Goal: Information Seeking & Learning: Get advice/opinions

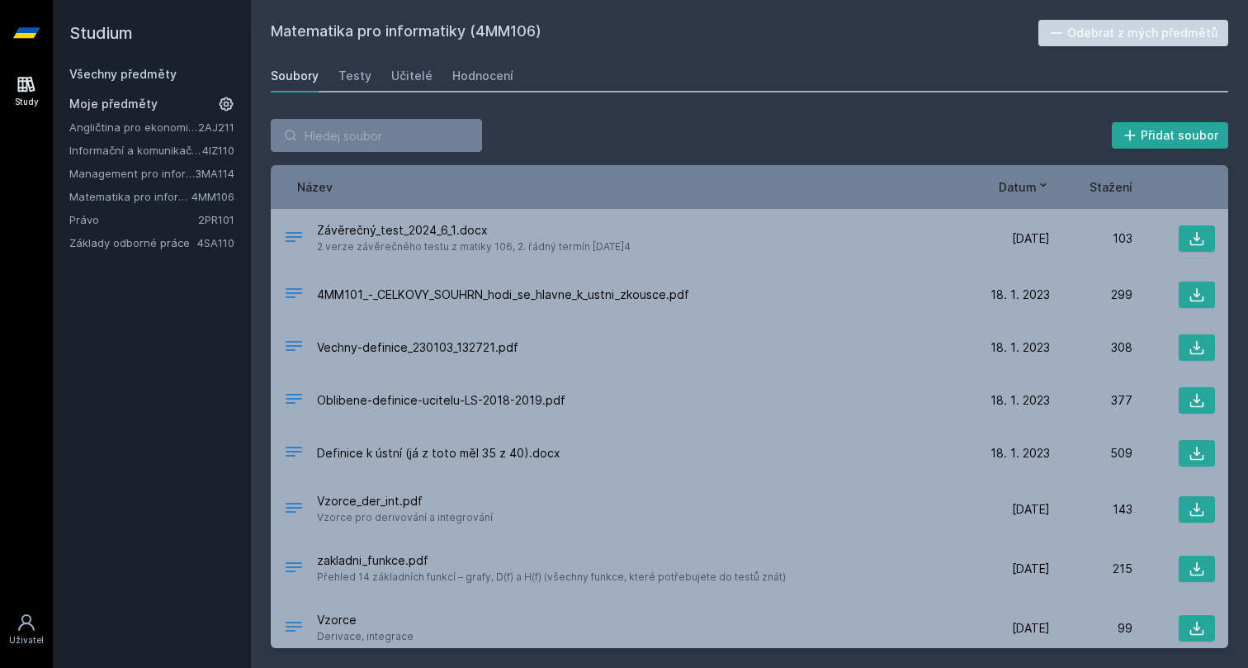
click at [162, 180] on link "Management pro informatiky a statistiky" at bounding box center [131, 173] width 125 height 17
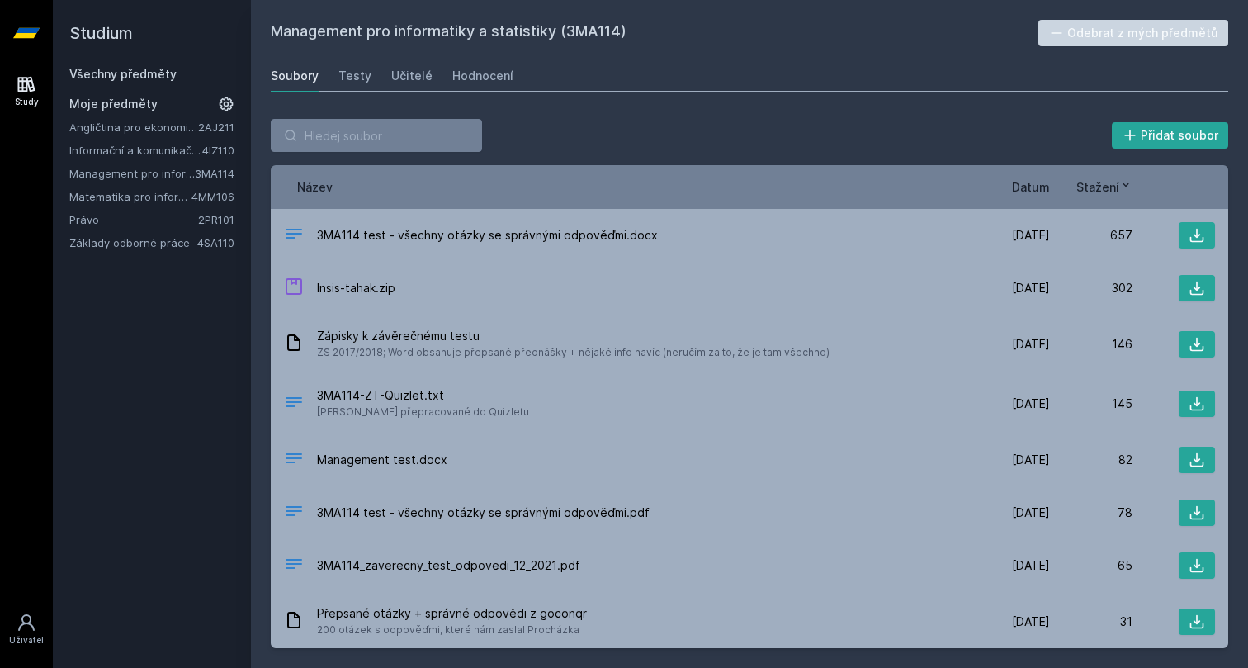
click at [124, 130] on link "Angličtina pro ekonomická studia 1 (B2/C1)" at bounding box center [133, 127] width 129 height 17
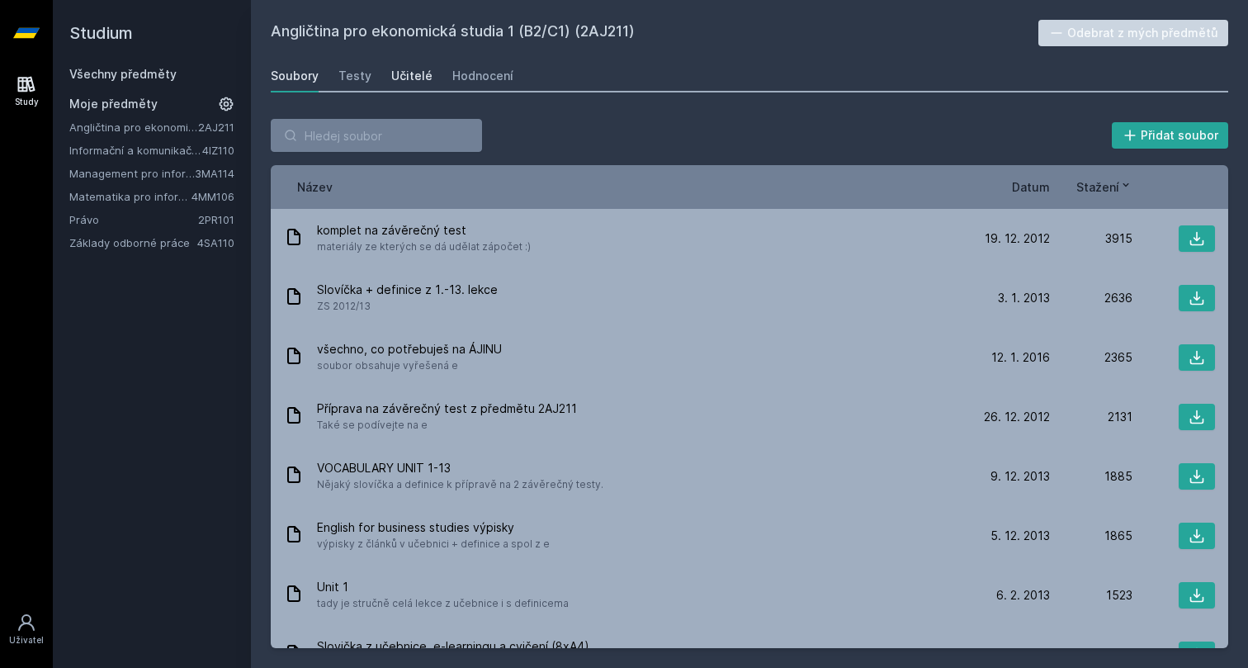
click at [397, 79] on div "Učitelé" at bounding box center [411, 76] width 41 height 17
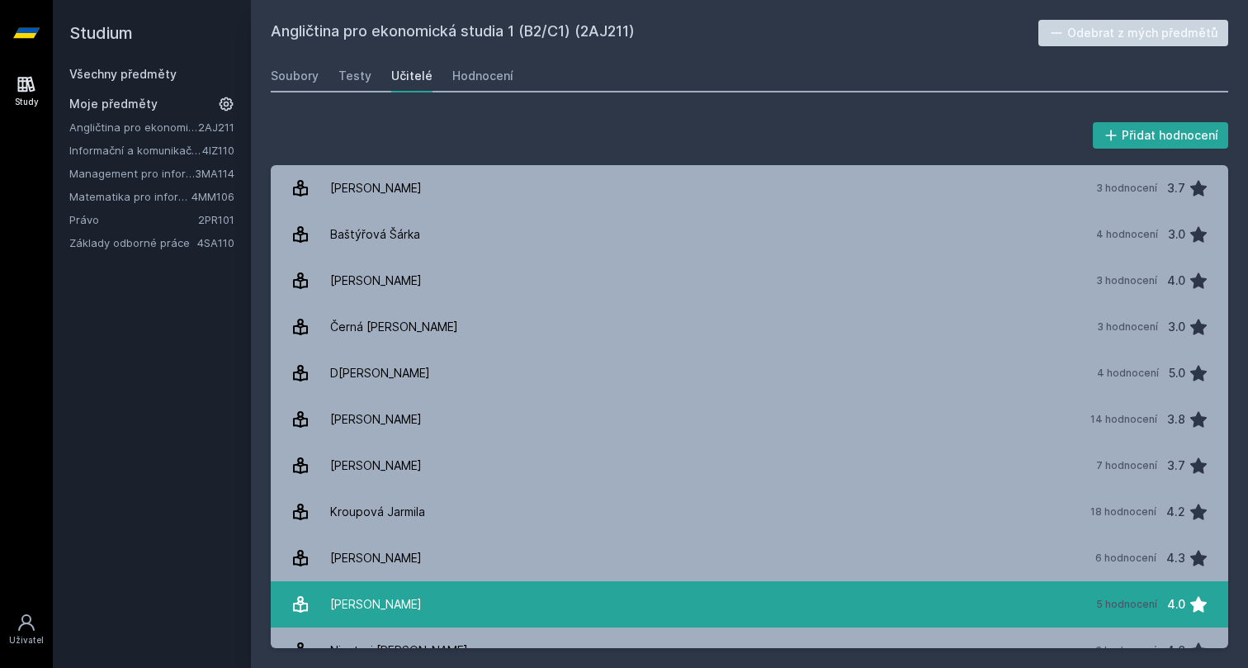
click at [707, 593] on link "[PERSON_NAME] 5 hodnocení 4.0" at bounding box center [749, 604] width 957 height 46
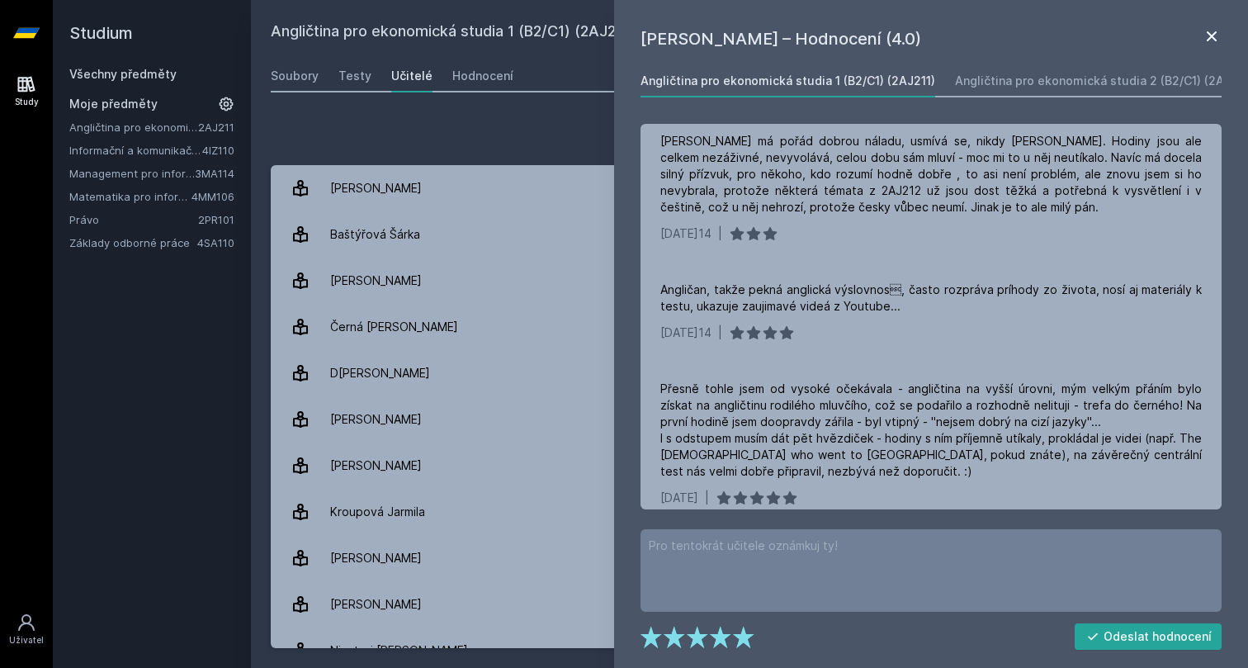
click at [1202, 37] on icon at bounding box center [1212, 36] width 20 height 20
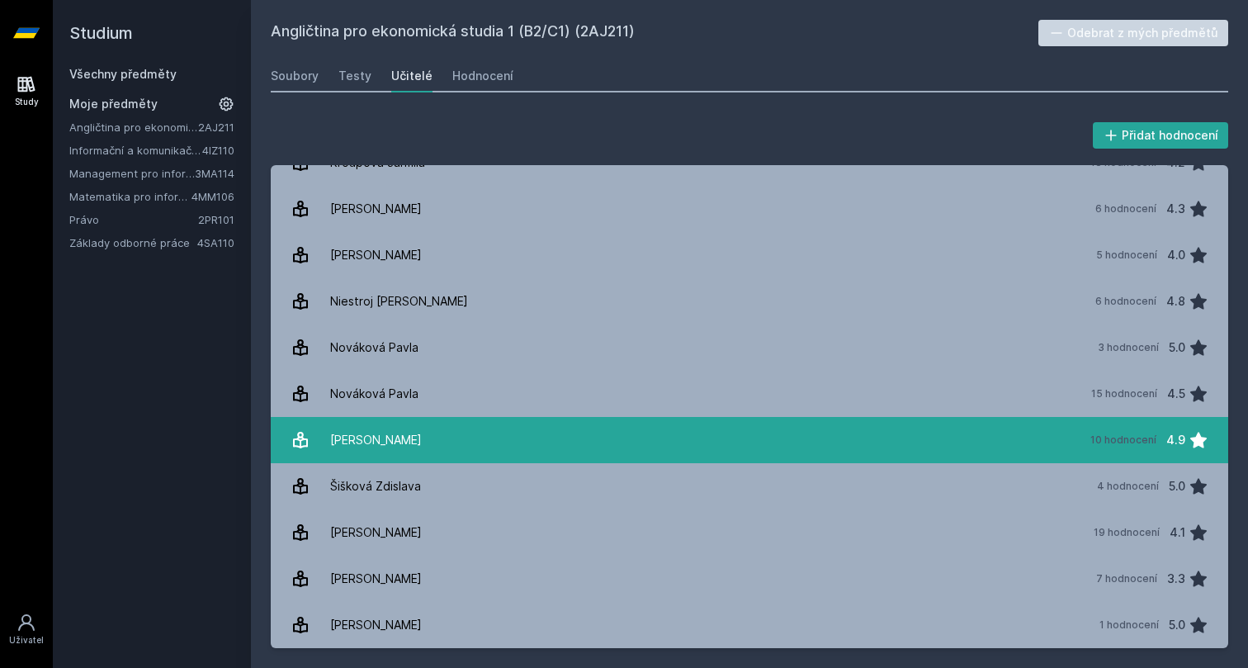
click at [657, 451] on link "[PERSON_NAME] 10 hodnocení 4.9" at bounding box center [749, 440] width 957 height 46
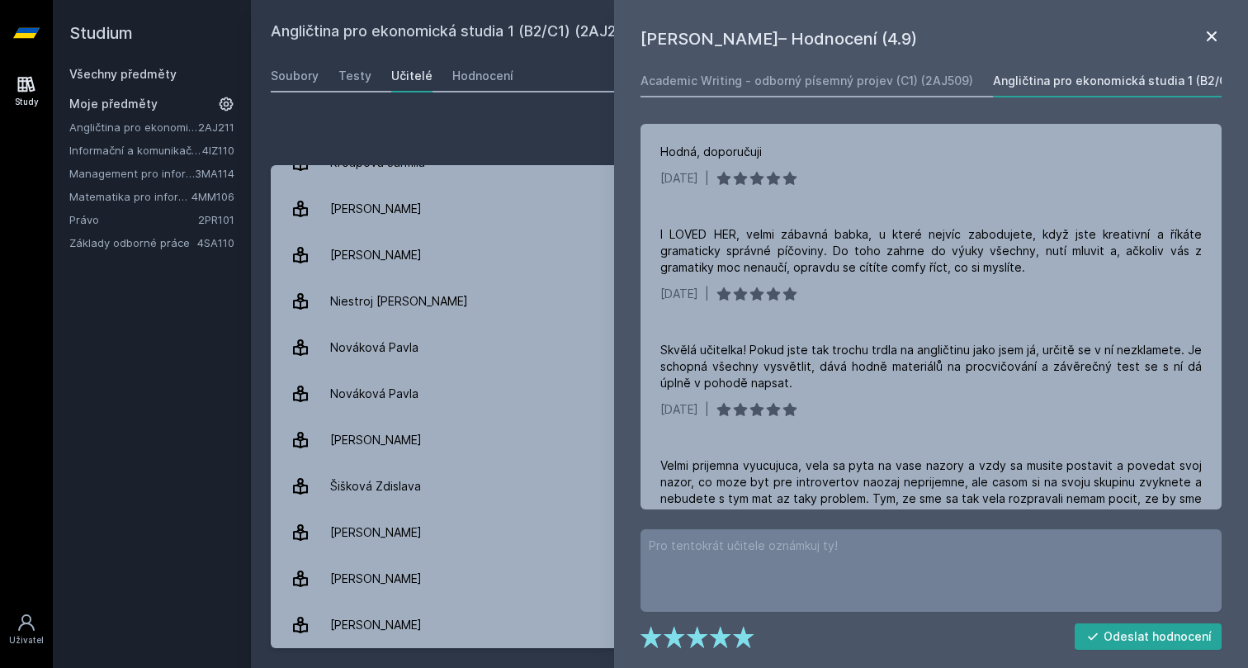
click at [1213, 37] on icon at bounding box center [1211, 36] width 10 height 10
